Goal: Information Seeking & Learning: Learn about a topic

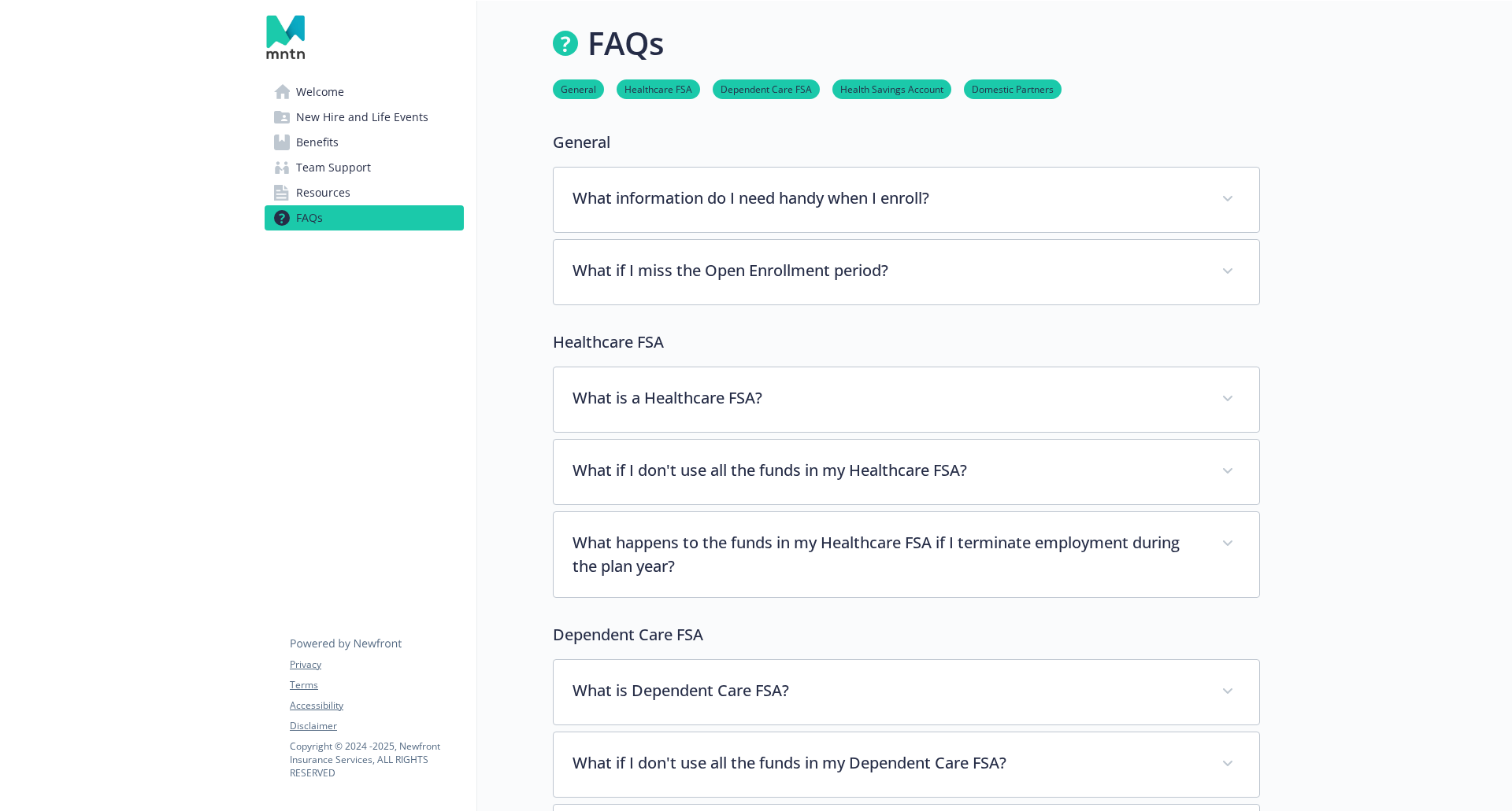
click at [368, 182] on link "Resources" at bounding box center [363, 193] width 199 height 25
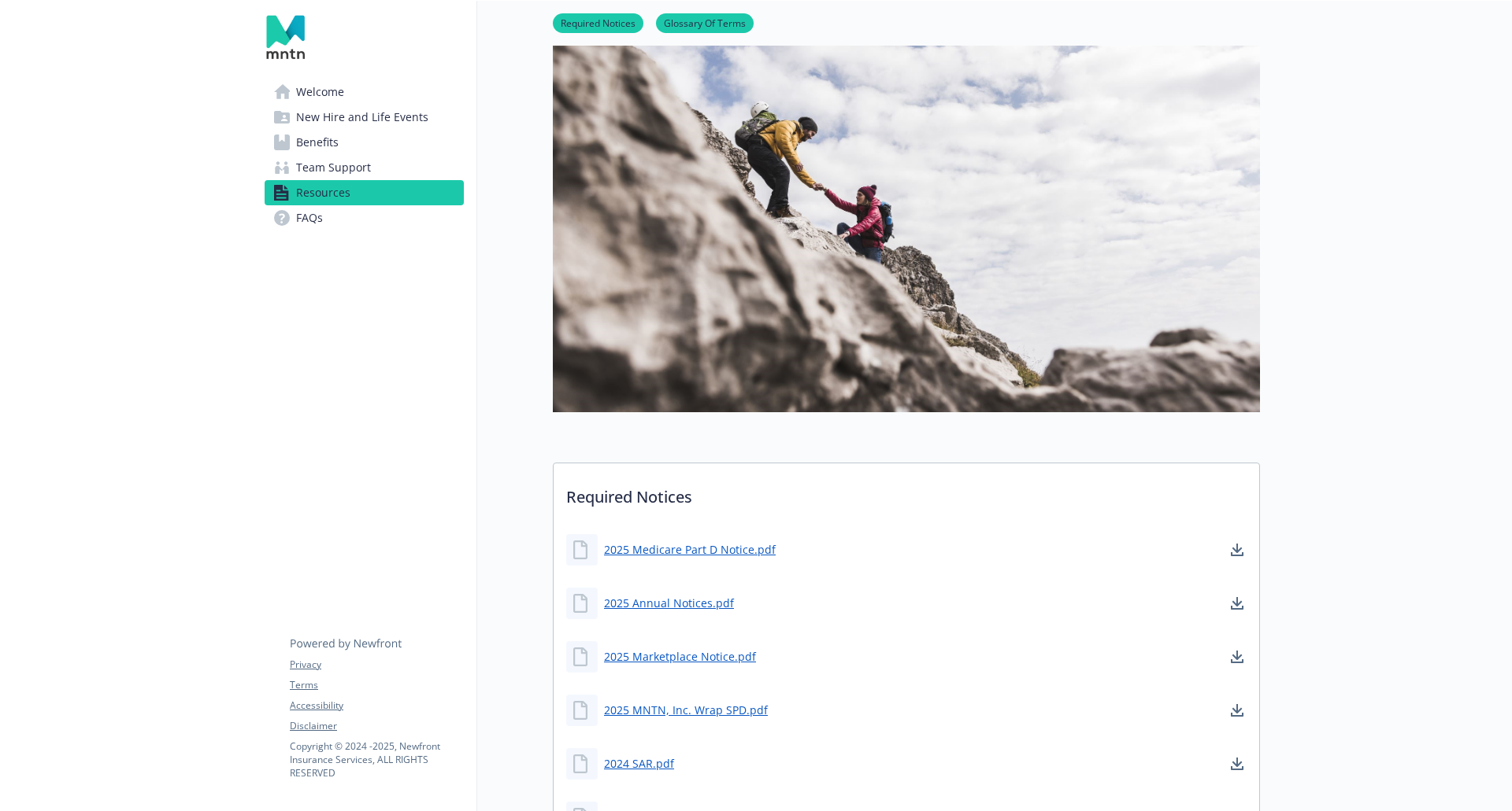
scroll to position [394, 0]
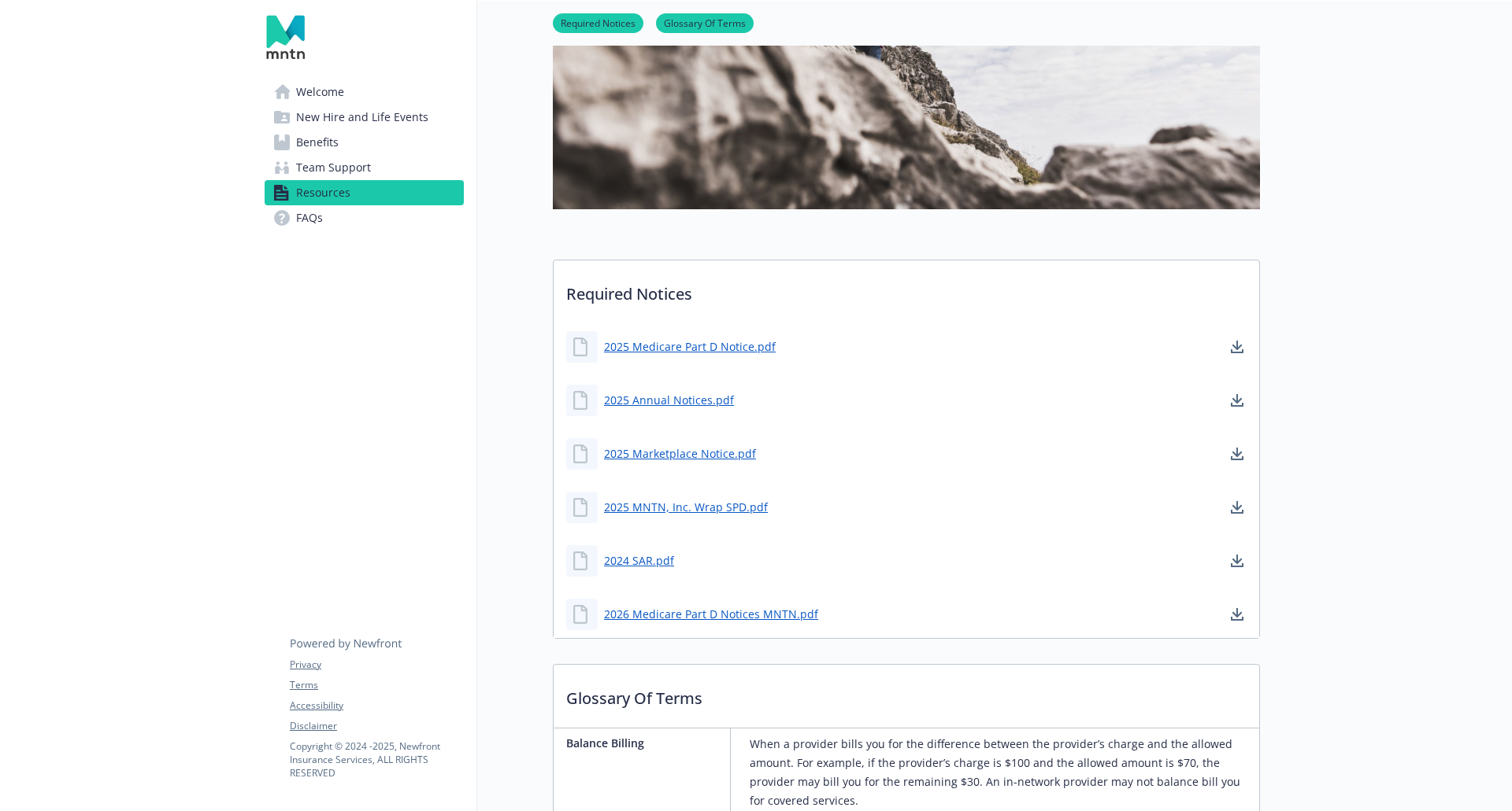
click at [326, 218] on link "FAQs" at bounding box center [363, 218] width 199 height 25
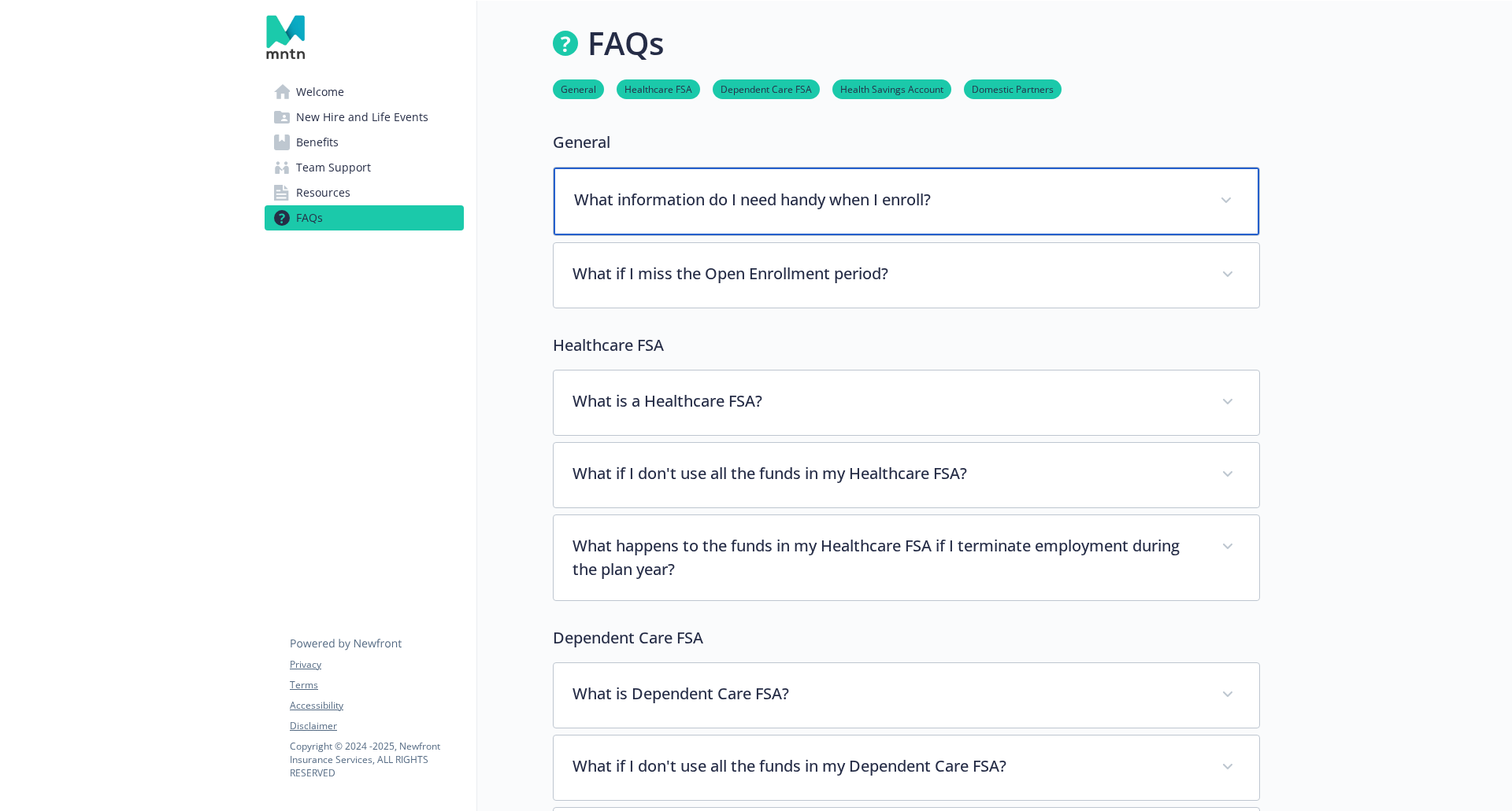
click at [867, 202] on p "What information do I need handy when I enroll?" at bounding box center [888, 200] width 627 height 24
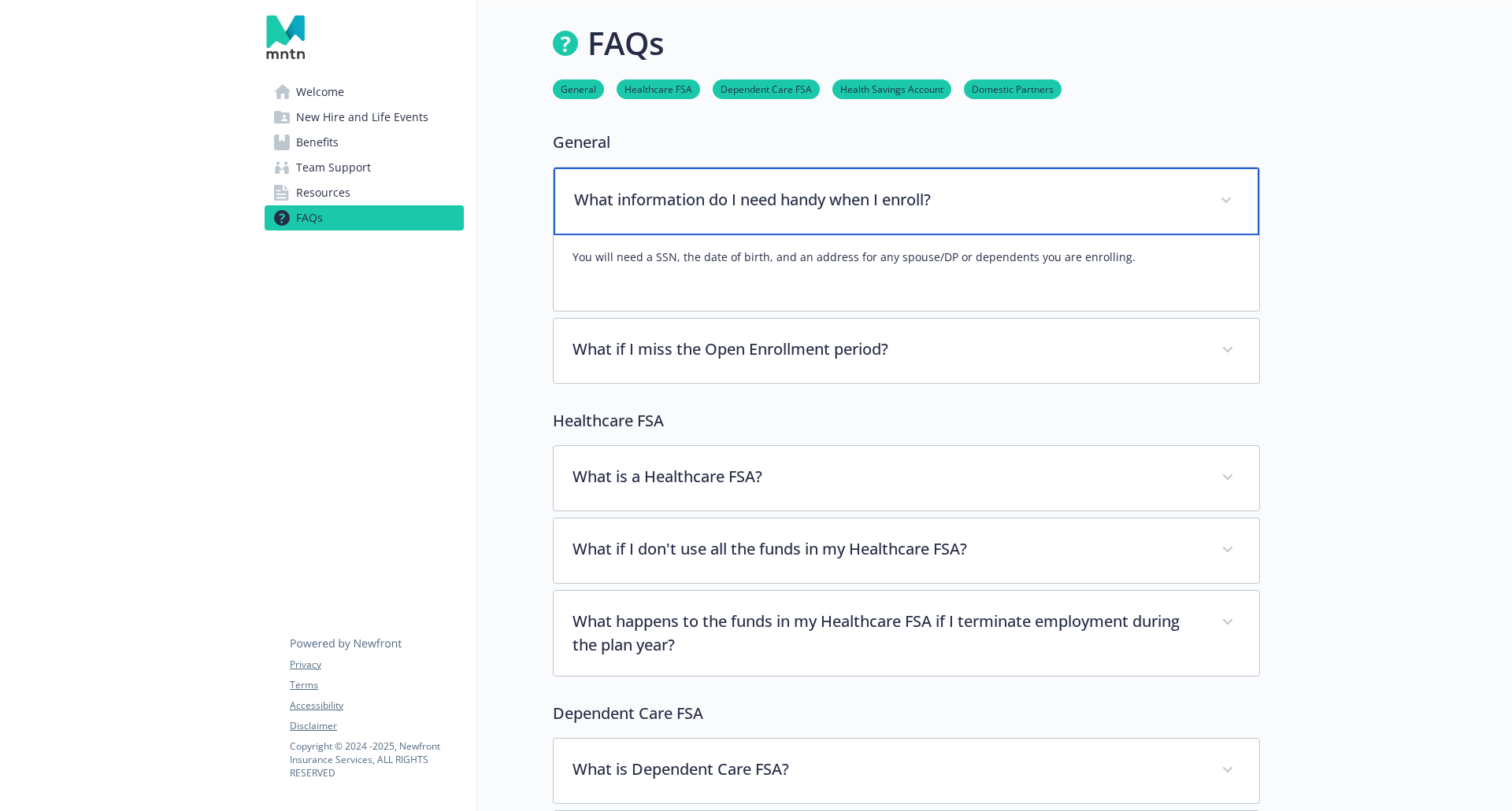
click at [867, 202] on p "What information do I need handy when I enroll?" at bounding box center [888, 200] width 627 height 24
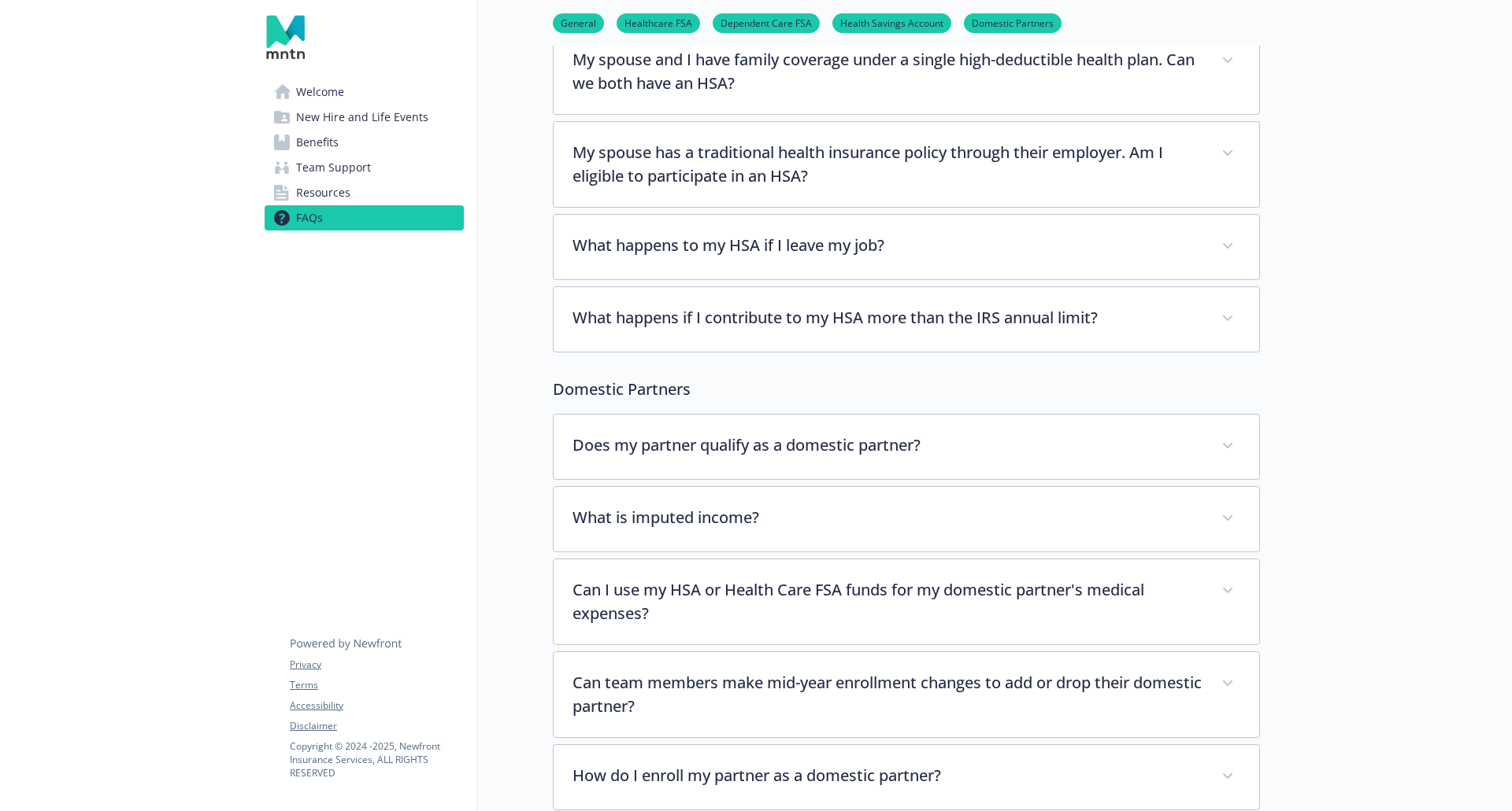
scroll to position [1967, 0]
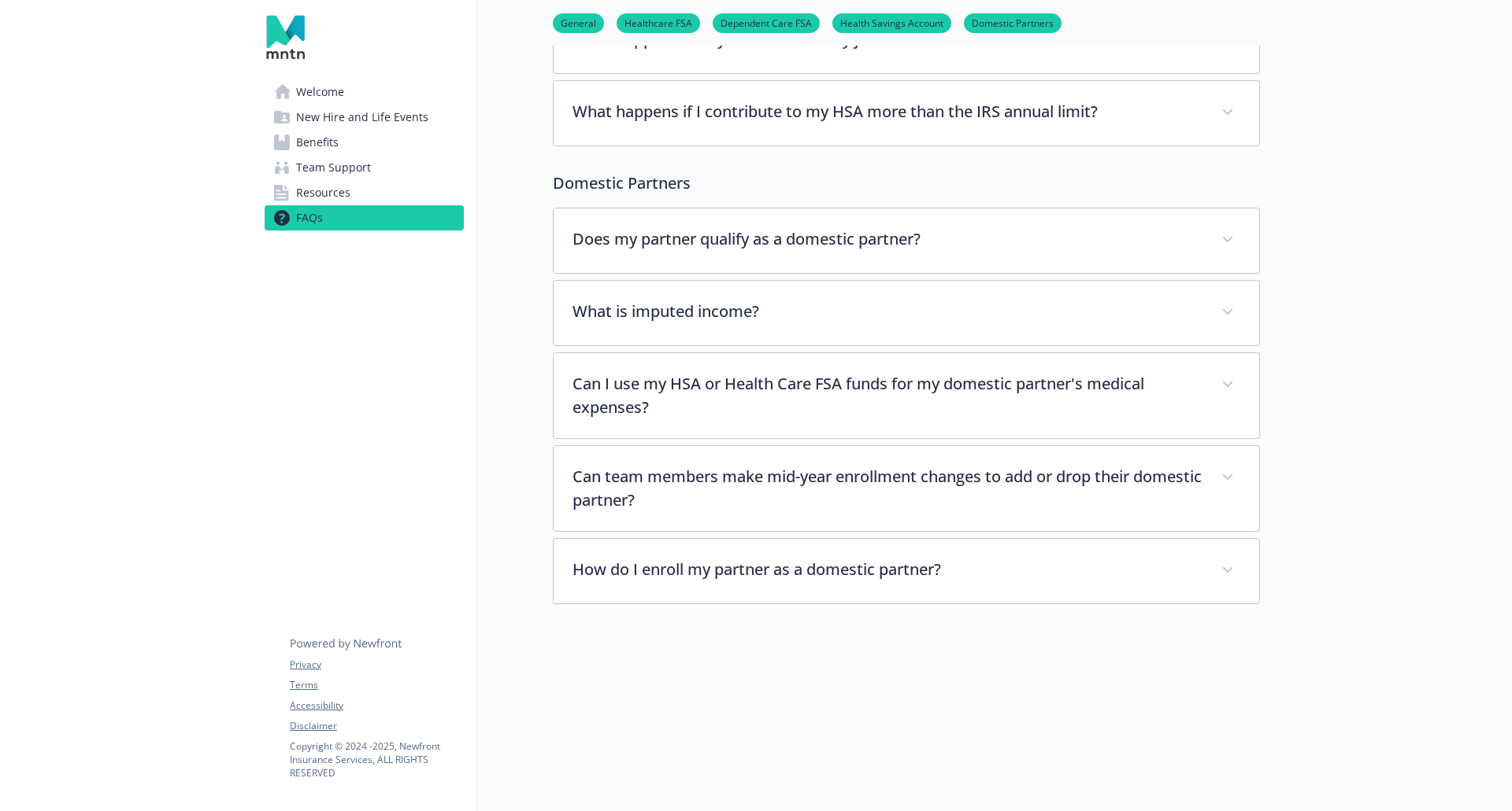
click at [296, 197] on link "Resources" at bounding box center [363, 193] width 199 height 25
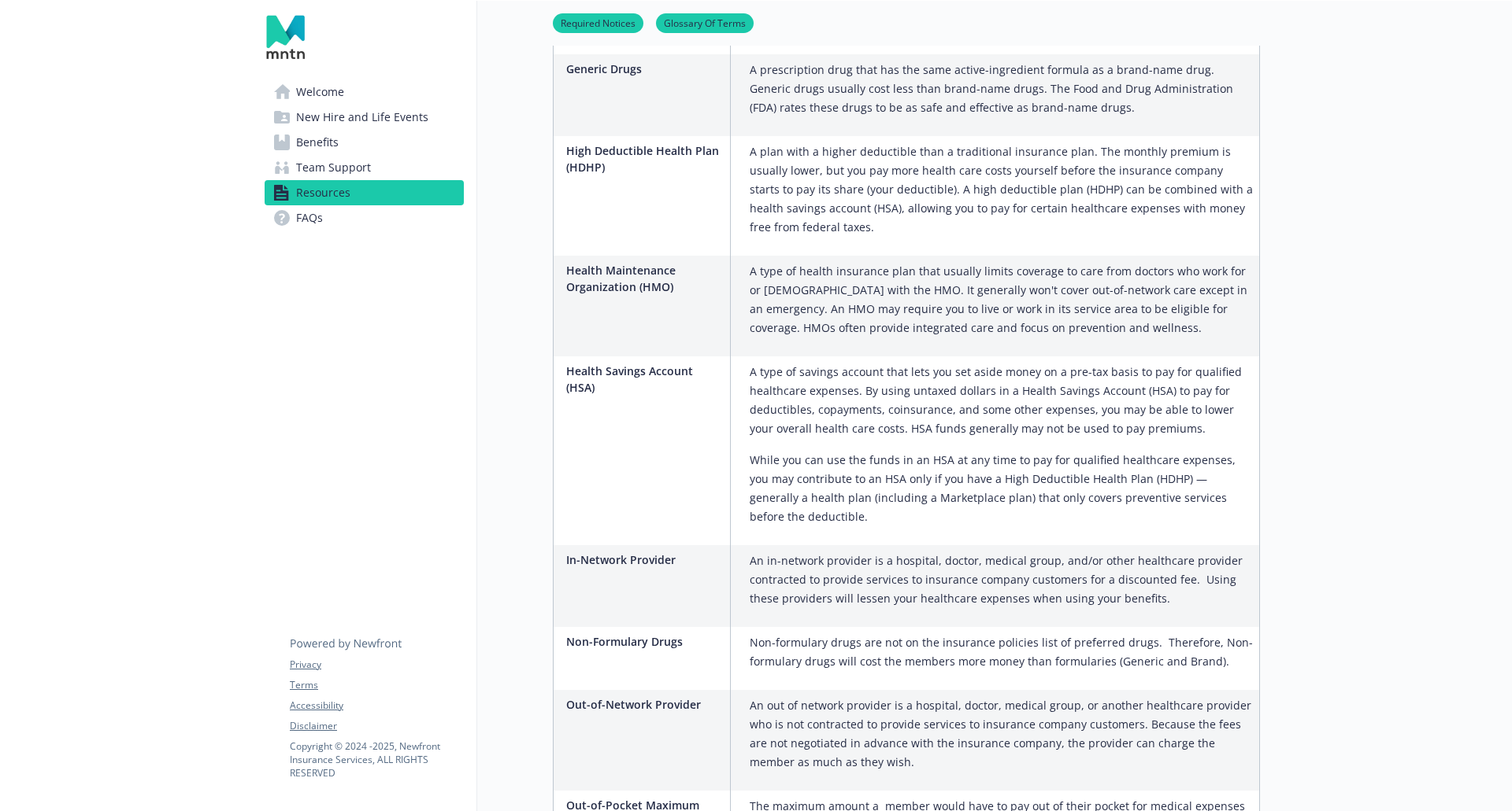
scroll to position [1652, 0]
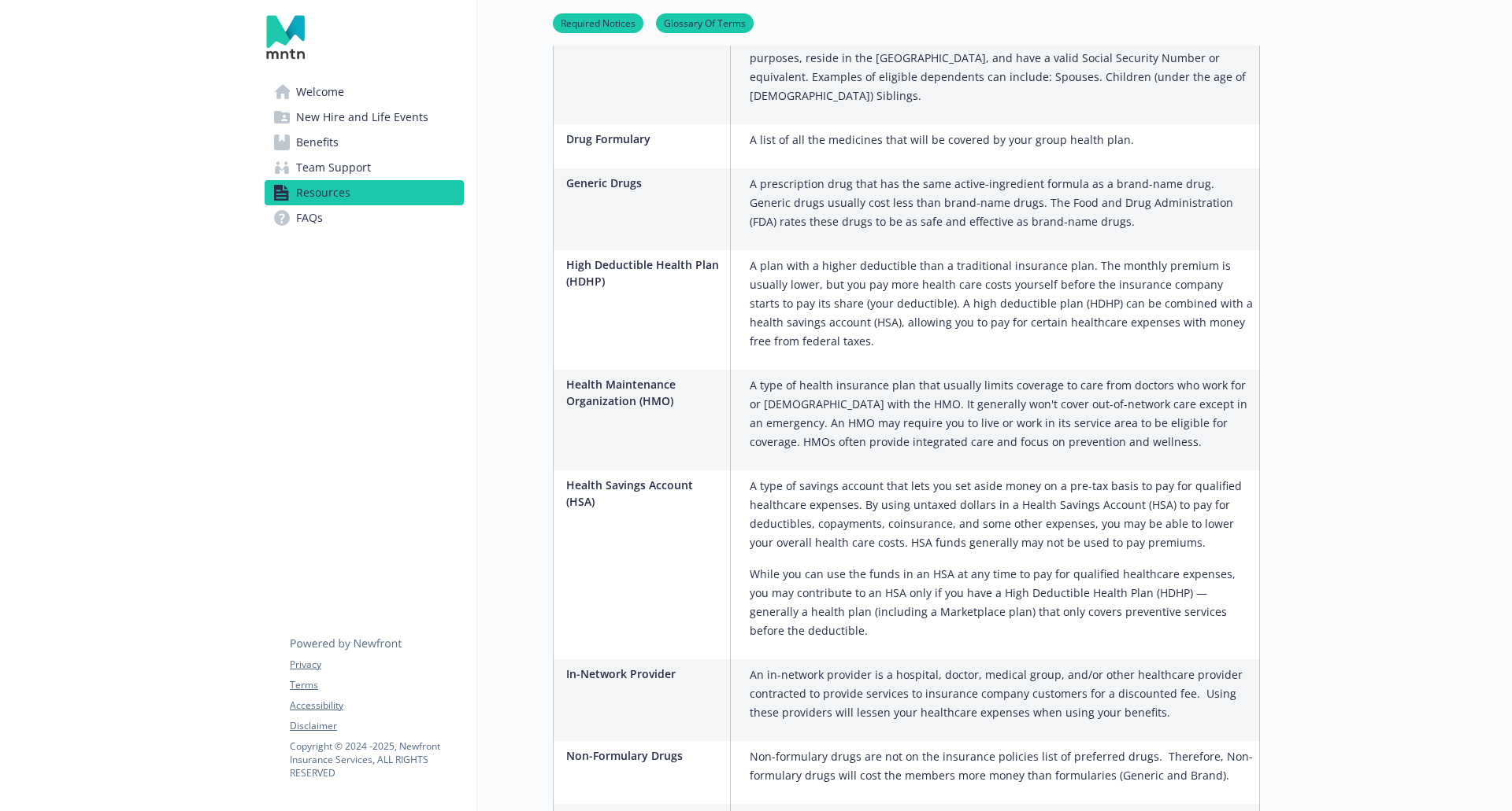
click at [341, 166] on span "Team Support" at bounding box center [334, 168] width 75 height 25
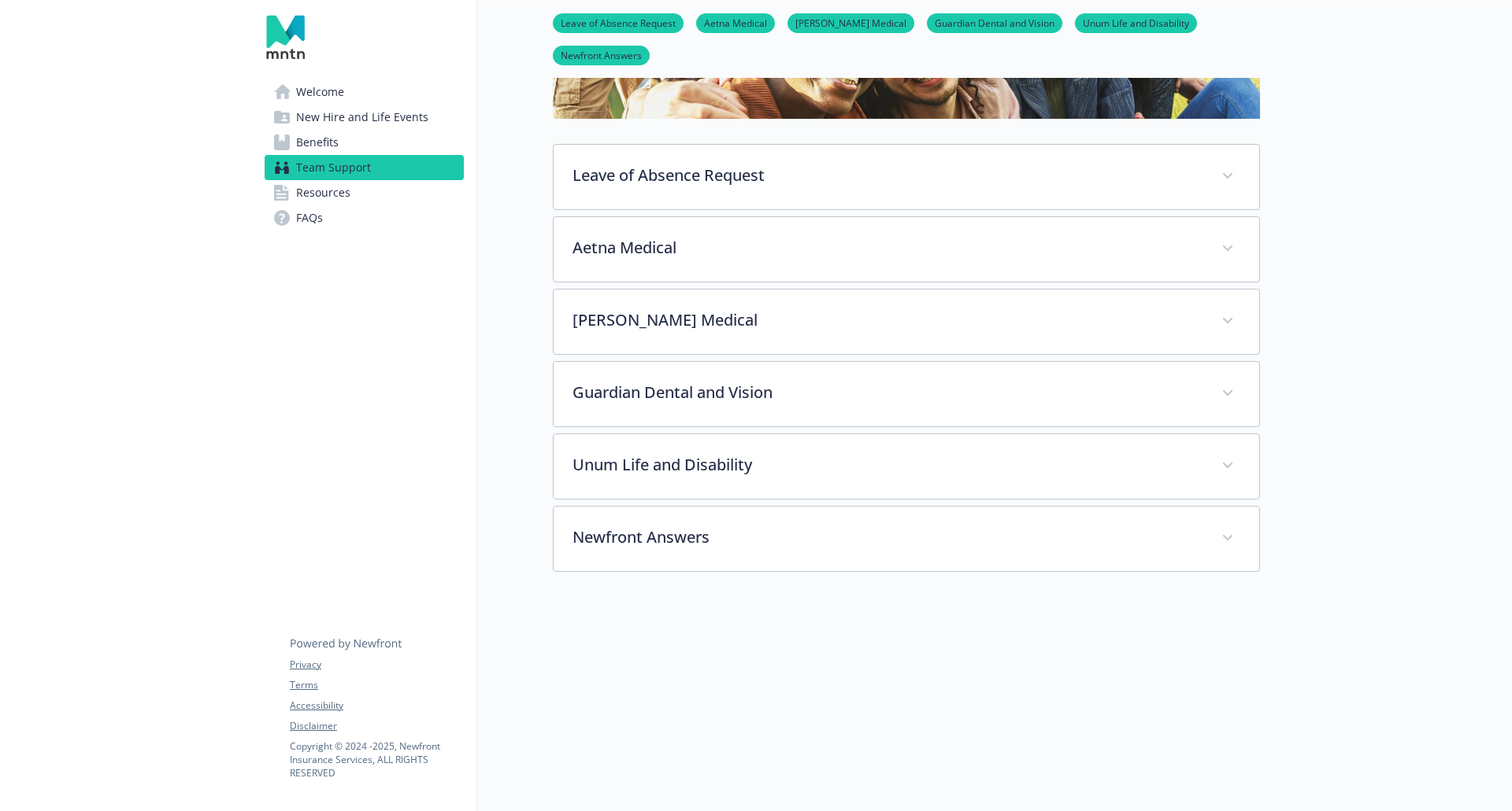
scroll to position [112, 0]
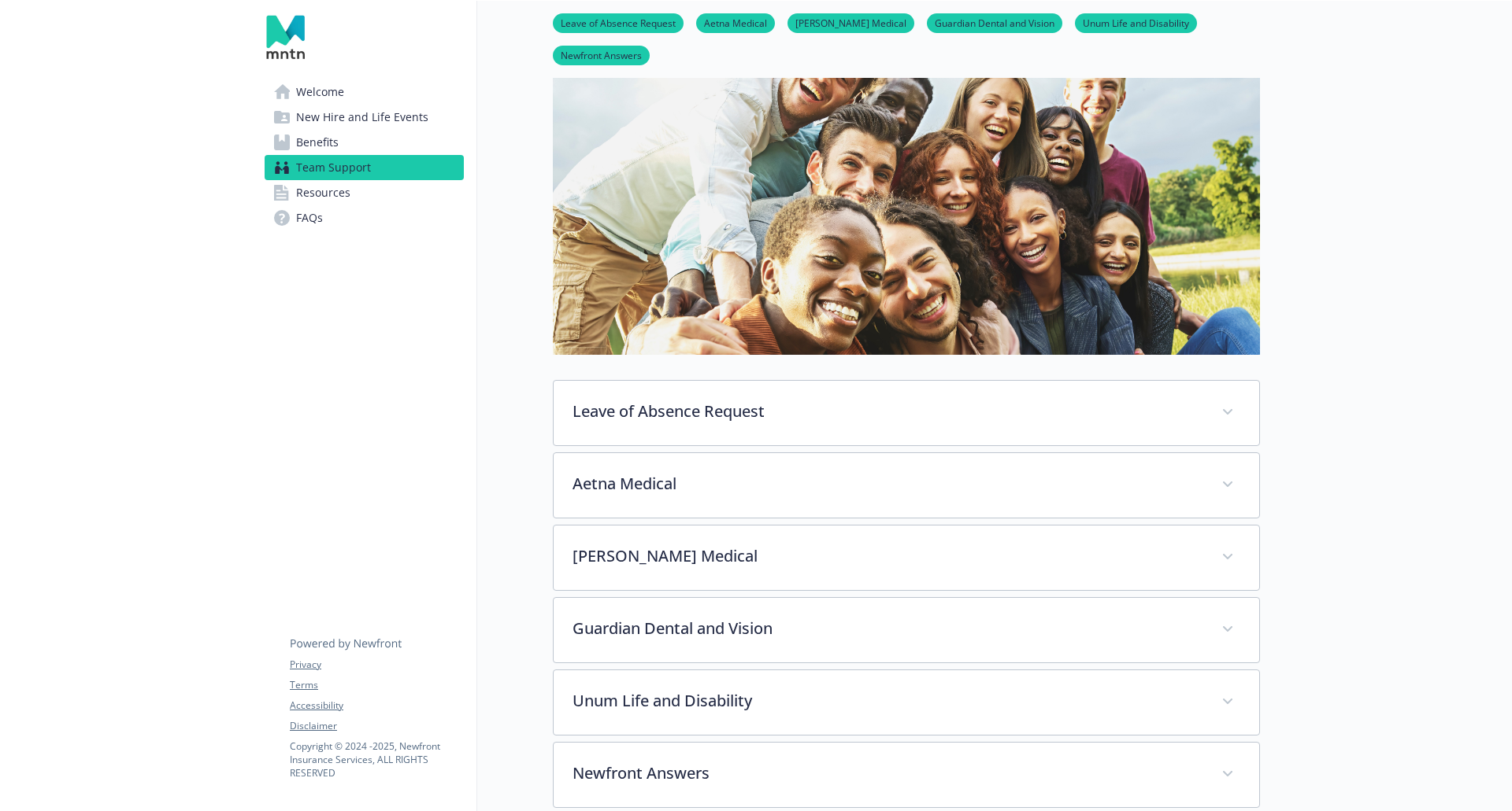
click at [365, 145] on link "Benefits" at bounding box center [363, 142] width 199 height 25
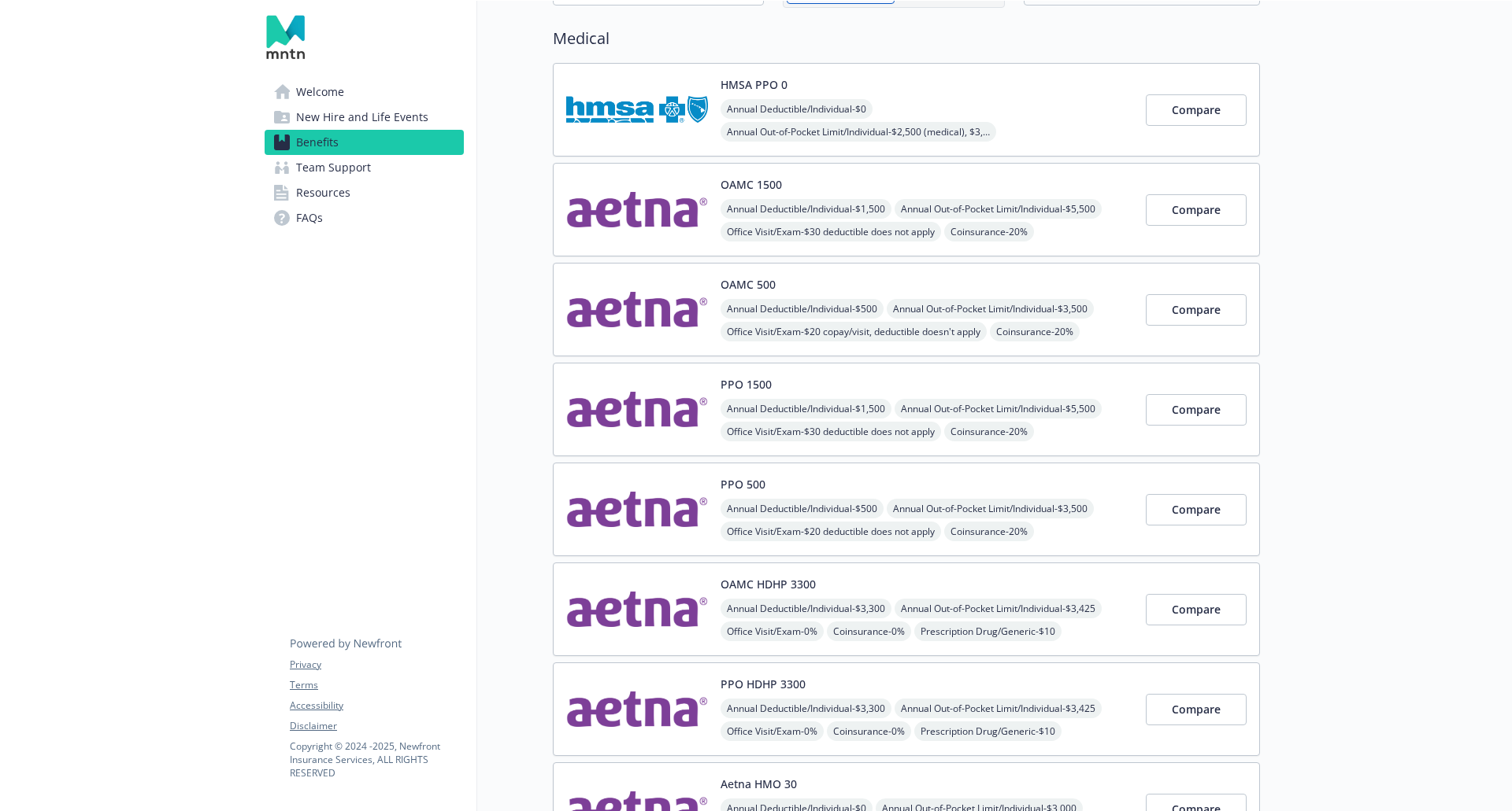
click at [374, 119] on span "New Hire and Life Events" at bounding box center [363, 118] width 132 height 25
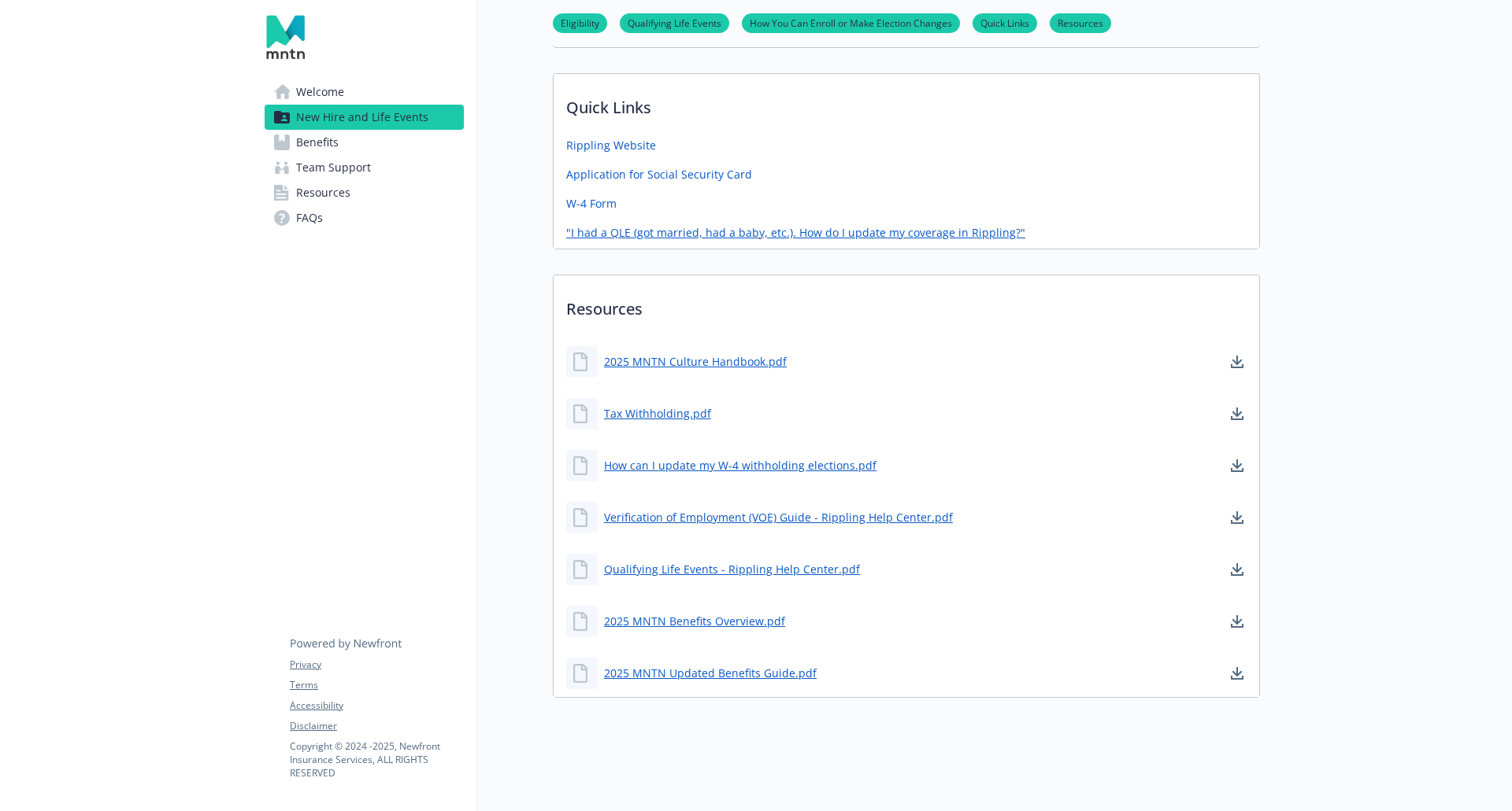
scroll to position [798, 0]
click at [673, 353] on link "2025 MNTN Culture Handbook.pdf" at bounding box center [696, 361] width 186 height 19
